Goal: Information Seeking & Learning: Learn about a topic

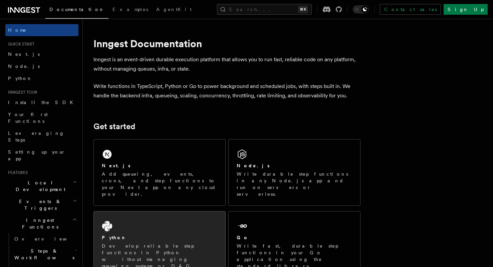
click at [118, 234] on div "Python" at bounding box center [160, 237] width 116 height 7
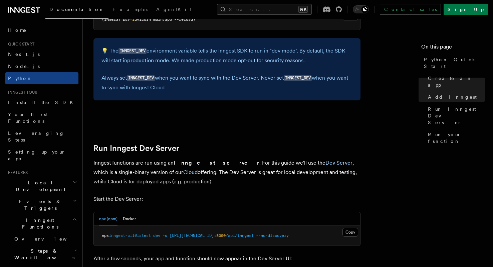
scroll to position [705, 0]
click at [130, 213] on button "Docker" at bounding box center [129, 218] width 13 height 14
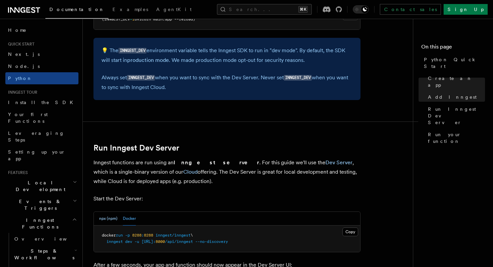
click at [106, 211] on button "npx (npm)" at bounding box center [108, 218] width 18 height 14
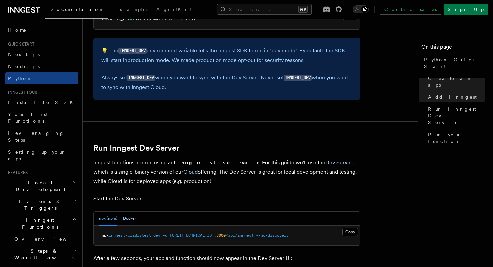
click at [129, 211] on button "Docker" at bounding box center [129, 218] width 13 height 14
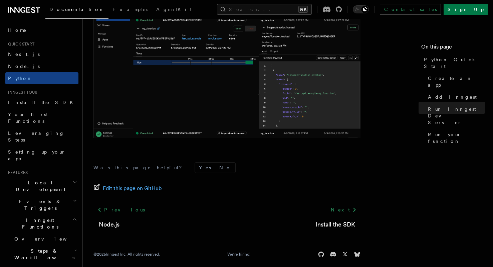
scroll to position [1422, 0]
click at [351, 205] on icon at bounding box center [355, 209] width 8 height 8
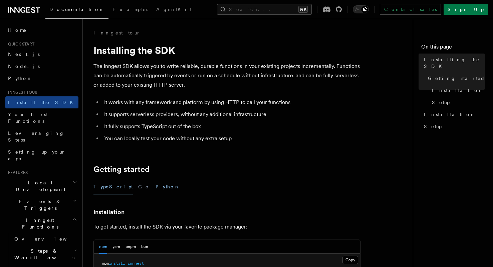
click at [156, 187] on button "Python" at bounding box center [168, 186] width 24 height 15
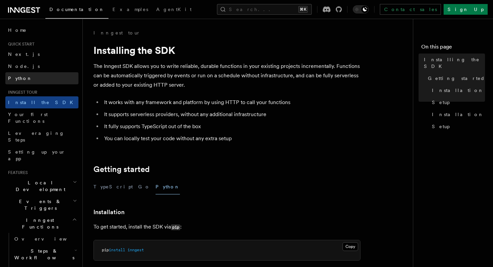
click at [20, 78] on span "Python" at bounding box center [20, 77] width 24 height 5
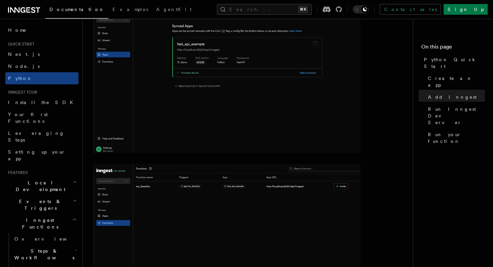
scroll to position [976, 0]
click at [31, 101] on span "Install the SDK" at bounding box center [42, 102] width 69 height 5
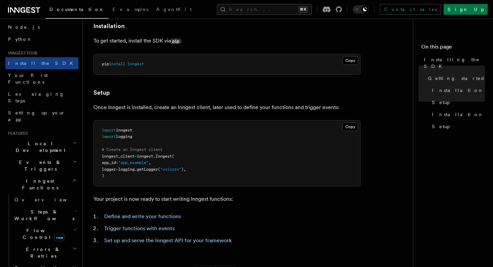
scroll to position [186, 0]
click at [163, 215] on link "Define and write your functions" at bounding box center [142, 215] width 77 height 6
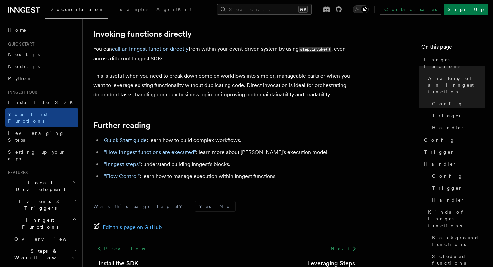
scroll to position [1392, 0]
click at [346, 241] on link "Next" at bounding box center [344, 247] width 34 height 12
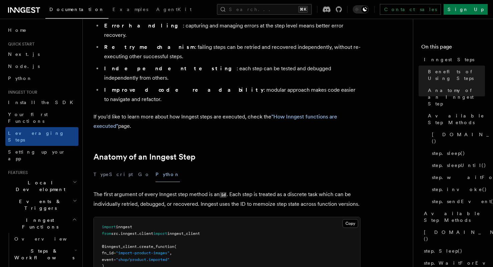
scroll to position [161, 0]
click at [107, 167] on button "TypeScript" at bounding box center [113, 174] width 39 height 15
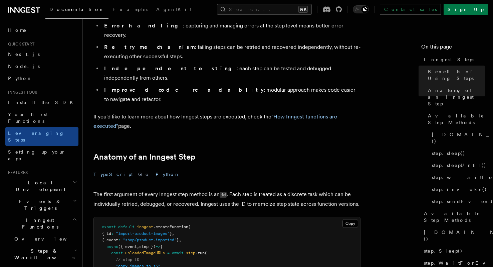
click at [156, 167] on button "Python" at bounding box center [168, 174] width 24 height 15
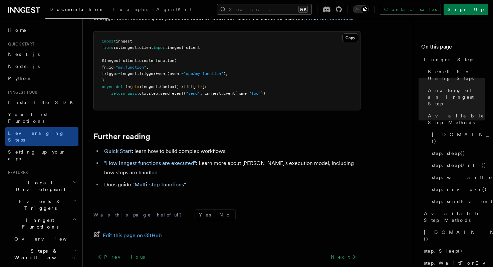
scroll to position [1563, 0]
click at [351, 253] on icon at bounding box center [355, 257] width 8 height 8
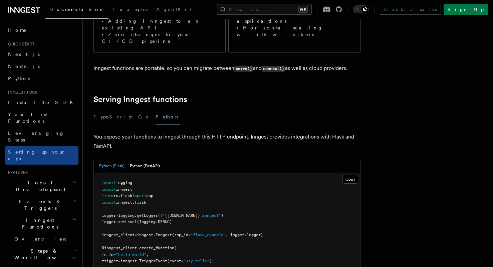
scroll to position [182, 0]
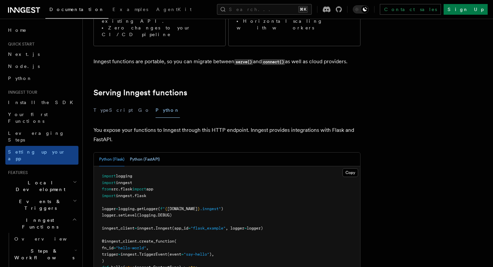
click at [150, 152] on button "Python (FastAPI)" at bounding box center [145, 159] width 30 height 14
click at [114, 152] on button "Python (Flask)" at bounding box center [111, 159] width 25 height 14
click at [147, 152] on button "Python (FastAPI)" at bounding box center [145, 159] width 30 height 14
click at [116, 152] on button "Python (Flask)" at bounding box center [111, 159] width 25 height 14
click at [146, 152] on button "Python (FastAPI)" at bounding box center [145, 159] width 30 height 14
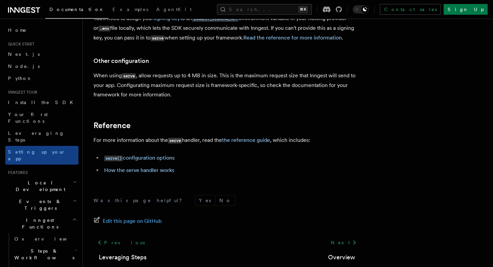
scroll to position [532, 0]
click at [346, 237] on link "Next" at bounding box center [344, 243] width 34 height 12
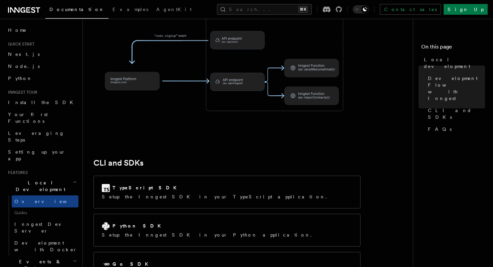
scroll to position [757, 0]
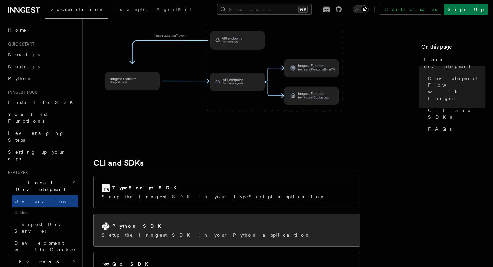
click at [158, 222] on div "Python SDK" at bounding box center [209, 226] width 214 height 8
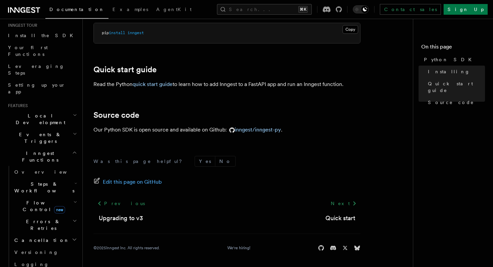
scroll to position [74, 0]
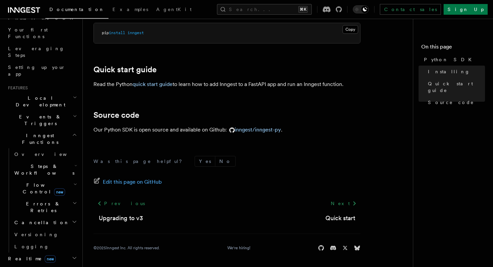
scroll to position [86, 0]
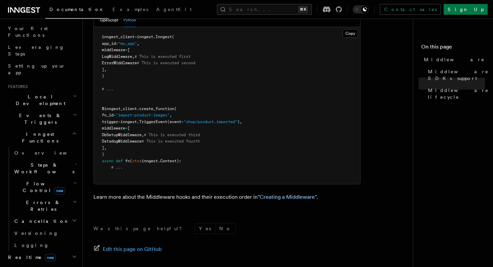
scroll to position [390, 0]
click at [292, 193] on link ""Creating a Middleware"" at bounding box center [287, 196] width 59 height 6
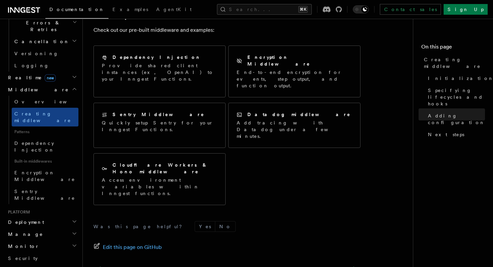
scroll to position [263, 0]
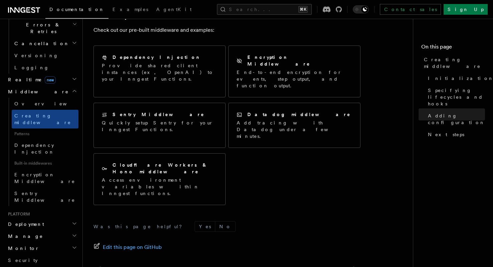
click at [61, 218] on h2 "Deployment" at bounding box center [41, 224] width 73 height 12
click at [34, 233] on span "Overview" at bounding box center [48, 235] width 69 height 5
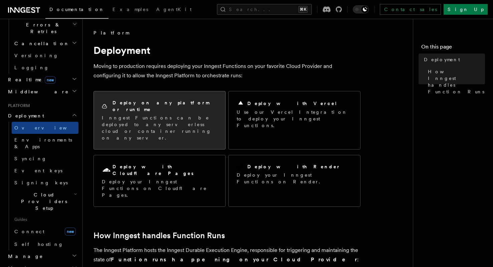
click at [145, 114] on p "Inngest Functions can be deployed to any serverless cloud or container running …" at bounding box center [160, 127] width 116 height 27
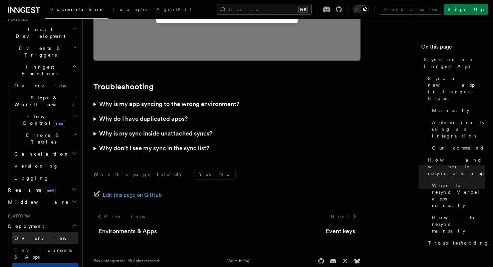
scroll to position [159, 0]
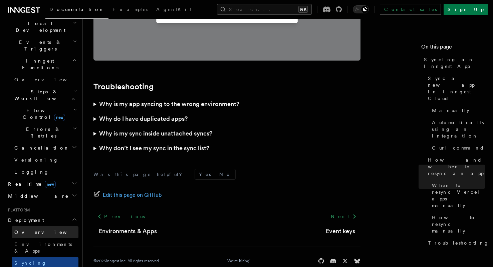
click at [33, 229] on span "Overview" at bounding box center [48, 231] width 69 height 5
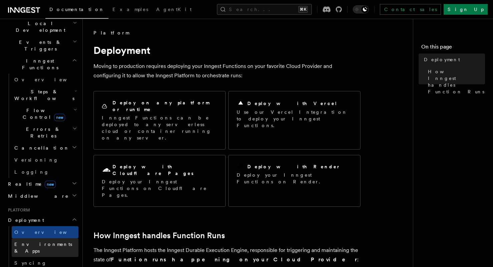
click at [35, 241] on span "Environments & Apps" at bounding box center [43, 247] width 58 height 12
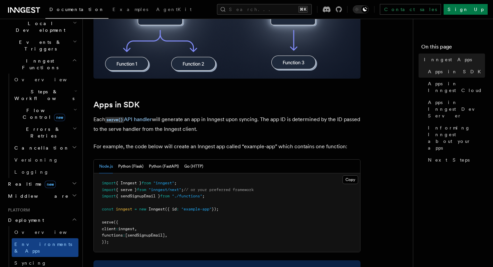
scroll to position [268, 0]
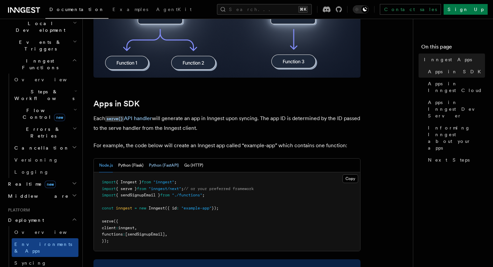
click at [168, 167] on button "Python (FastAPI)" at bounding box center [164, 165] width 30 height 14
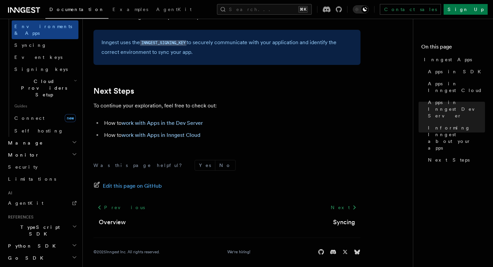
scroll to position [376, 0]
click at [33, 240] on h2 "Python SDK" at bounding box center [41, 246] width 73 height 12
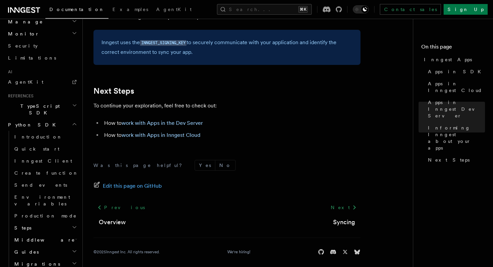
scroll to position [500, 0]
